Goal: Task Accomplishment & Management: Use online tool/utility

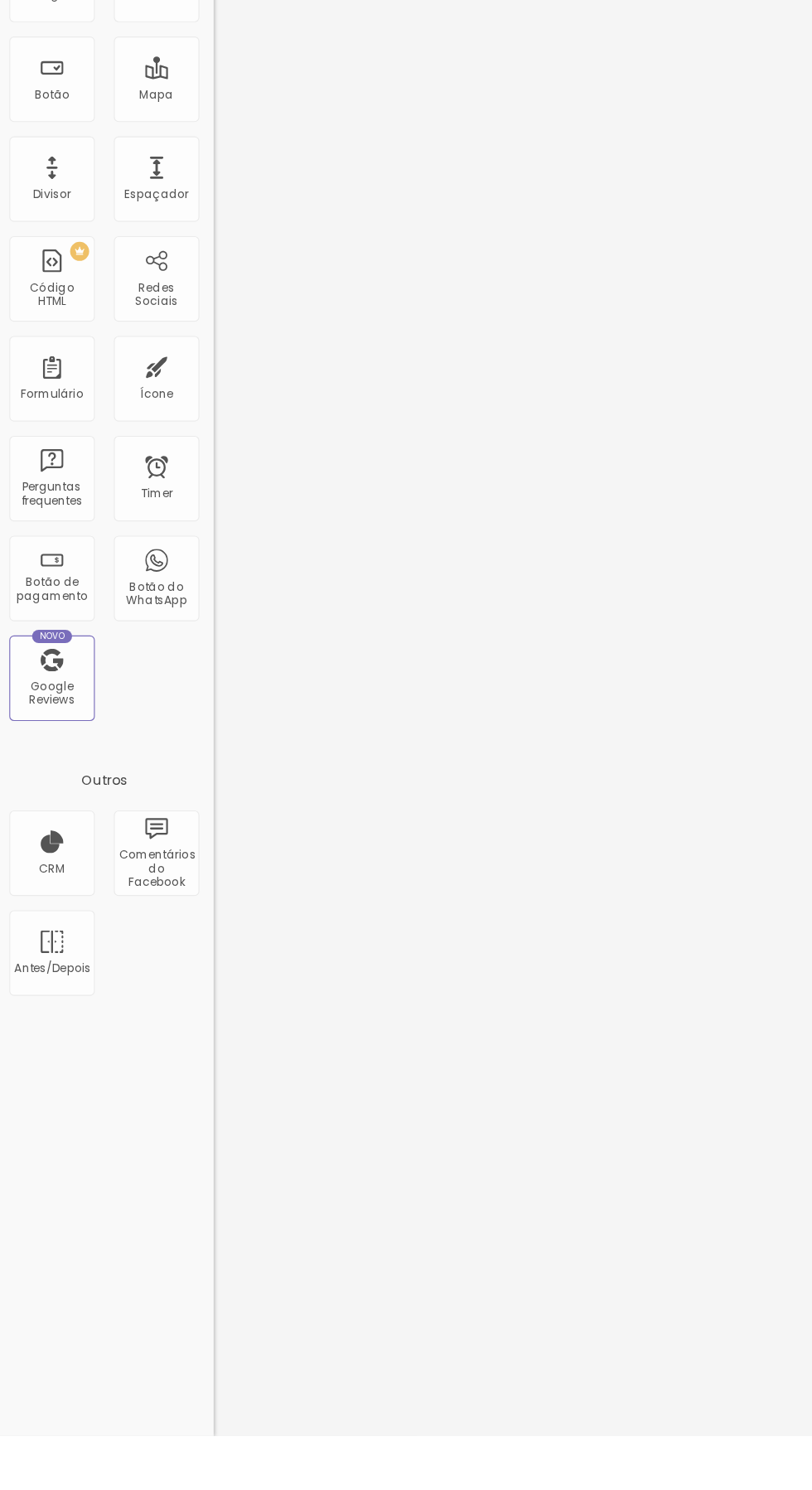
click at [191, 971] on div "Editar Texto Estilo Avançado 16 Tamanho do texto 0 Espaço entre letras 1.3 Altu…" at bounding box center [286, 766] width 191 height 1449
